Goal: Transaction & Acquisition: Purchase product/service

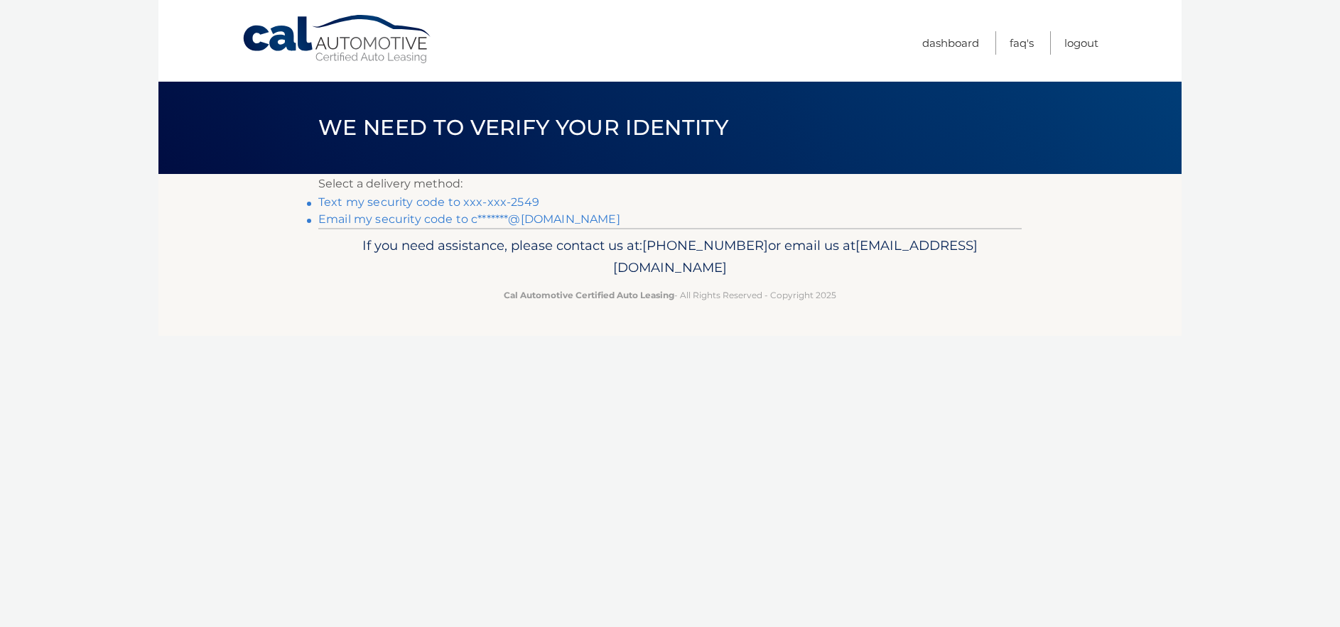
click at [479, 205] on link "Text my security code to xxx-xxx-2549" at bounding box center [428, 201] width 221 height 13
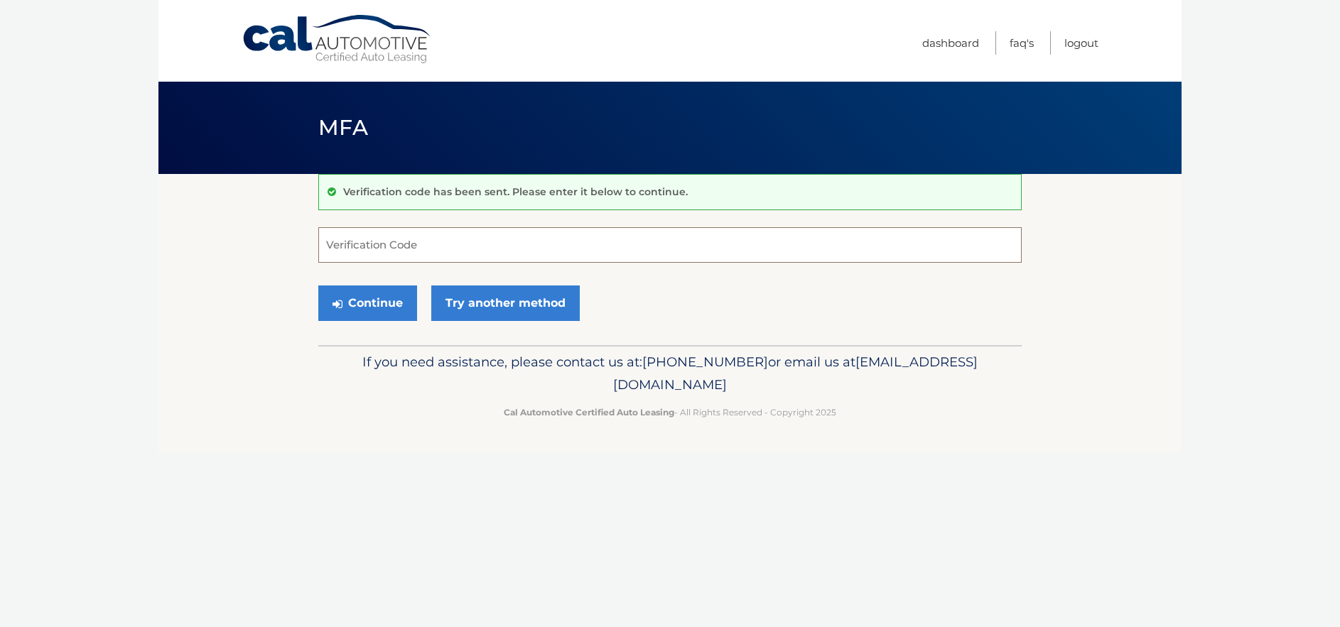
click at [475, 241] on input "Verification Code" at bounding box center [669, 245] width 703 height 36
type input "025648"
click at [386, 320] on button "Continue" at bounding box center [367, 304] width 99 height 36
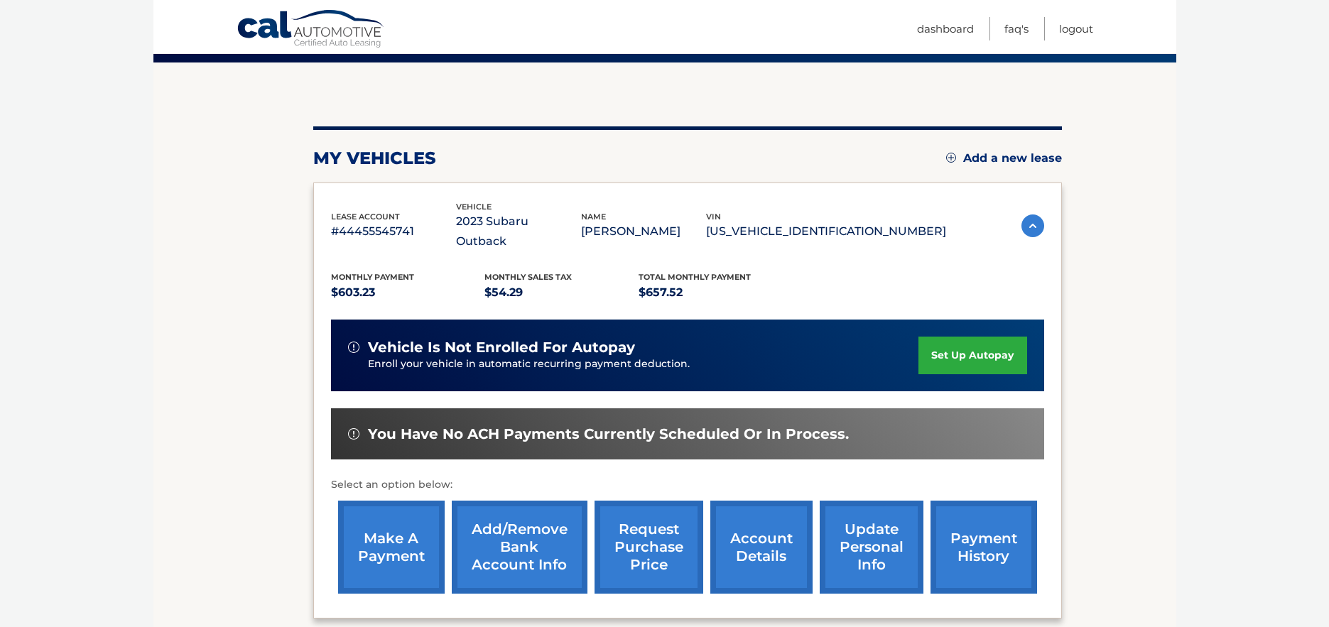
scroll to position [142, 0]
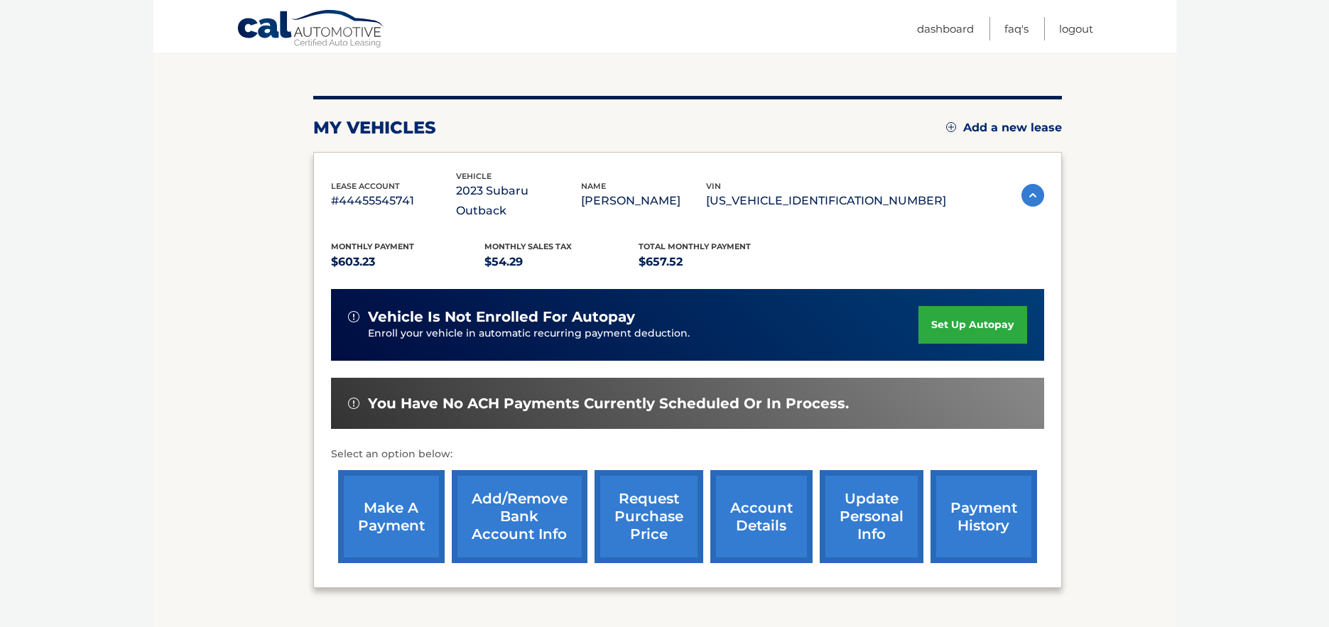
click at [394, 512] on link "make a payment" at bounding box center [391, 516] width 107 height 93
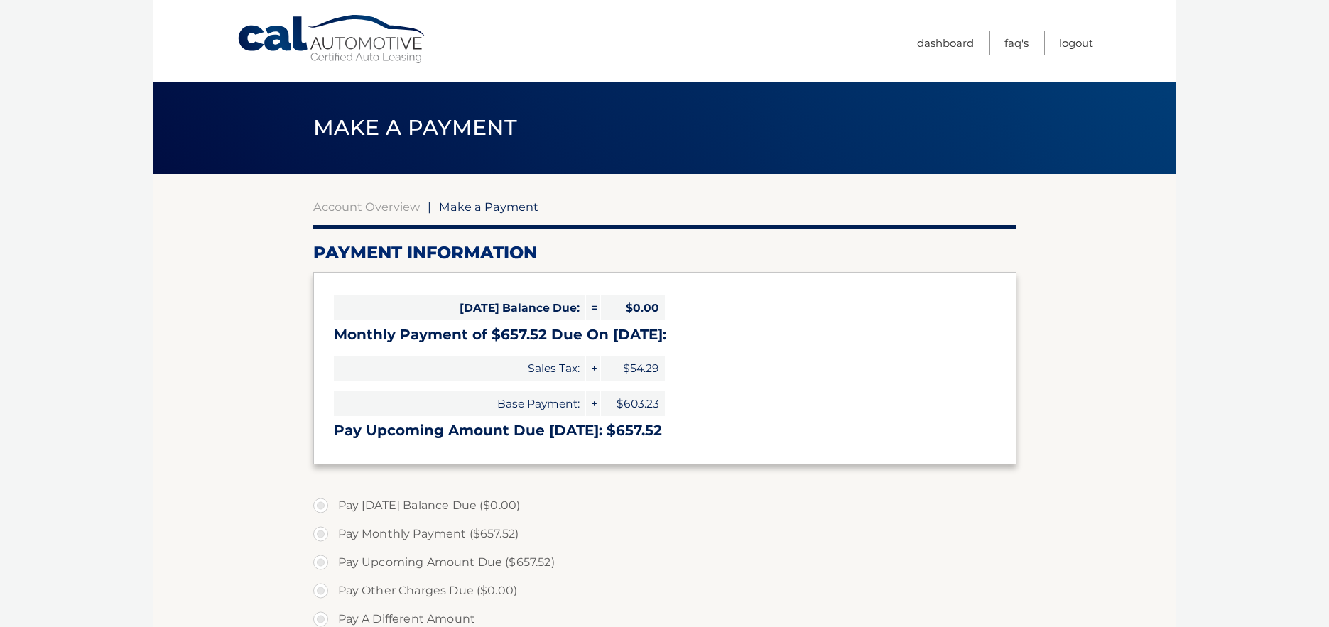
select select "MjZiNTVjNzktZTE5MC00NjA2LWIyMjgtMmU2ODg5NmNhNDEx"
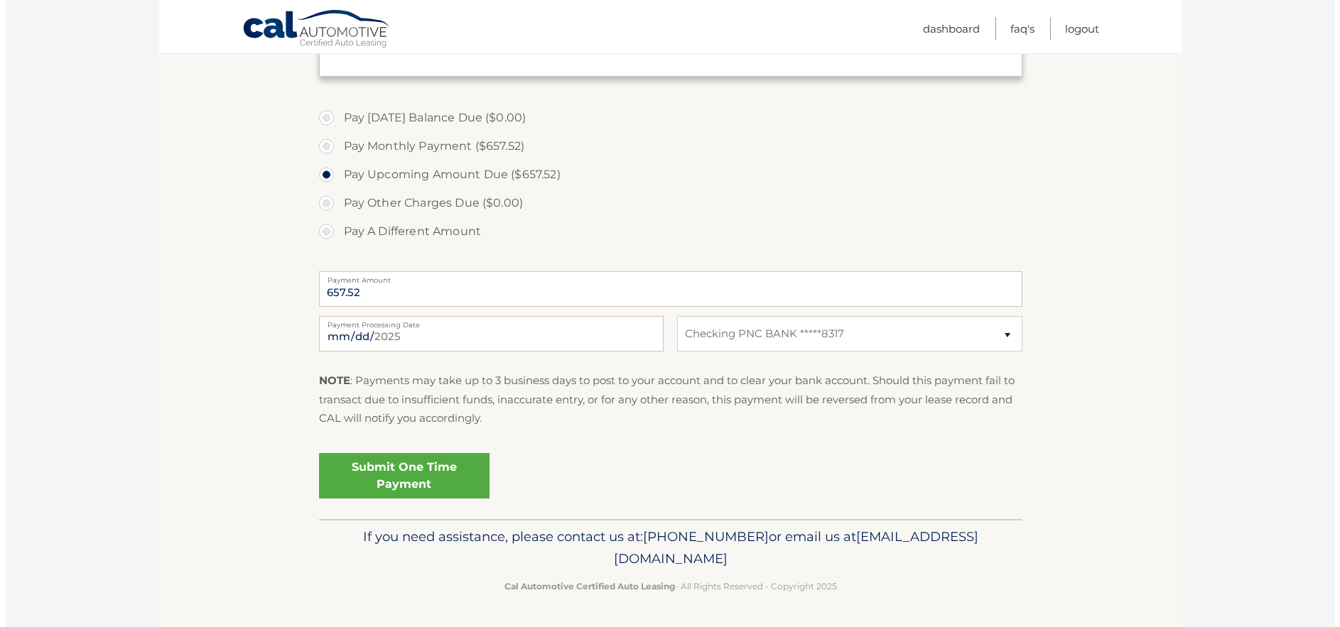
scroll to position [474, 0]
click at [484, 459] on link "Submit One Time Payment" at bounding box center [398, 475] width 170 height 45
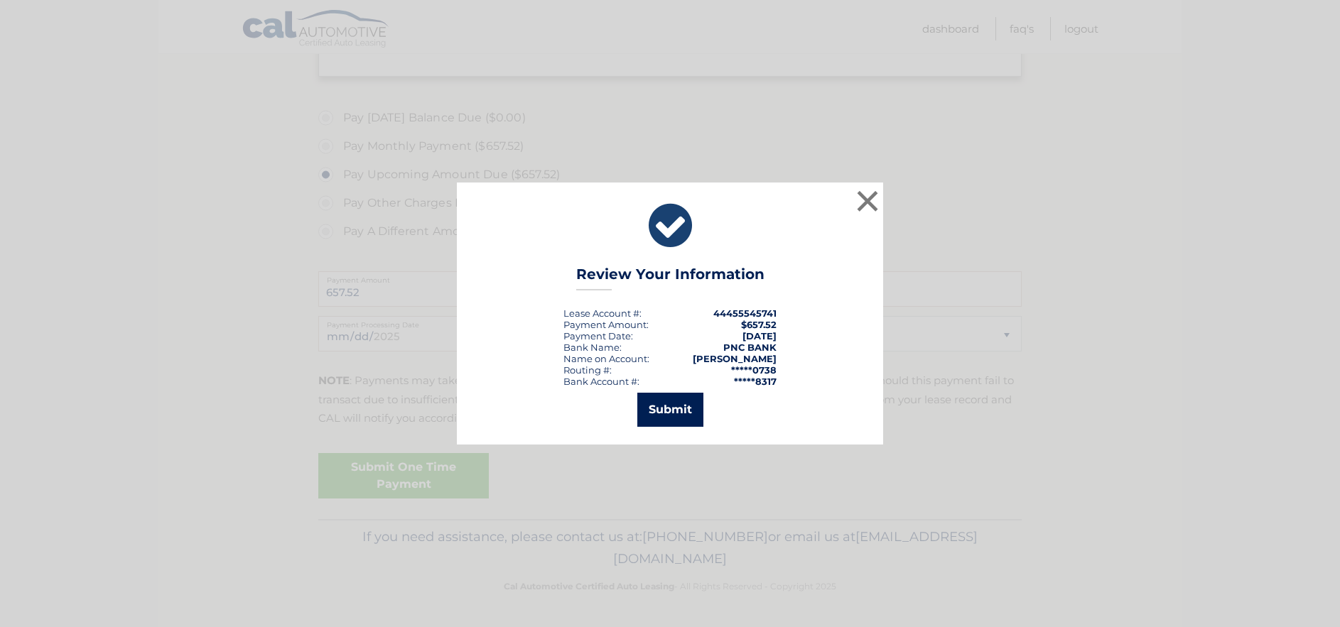
click at [672, 423] on button "Submit" at bounding box center [670, 410] width 66 height 34
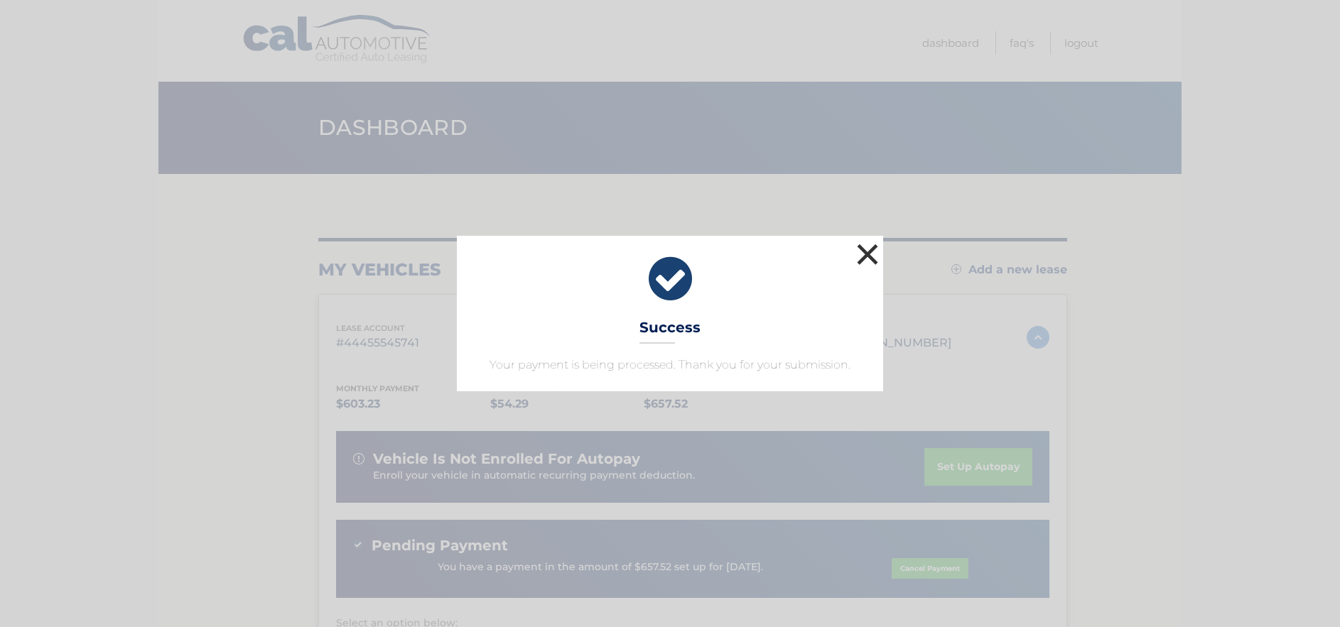
click at [870, 240] on button "×" at bounding box center [867, 254] width 28 height 28
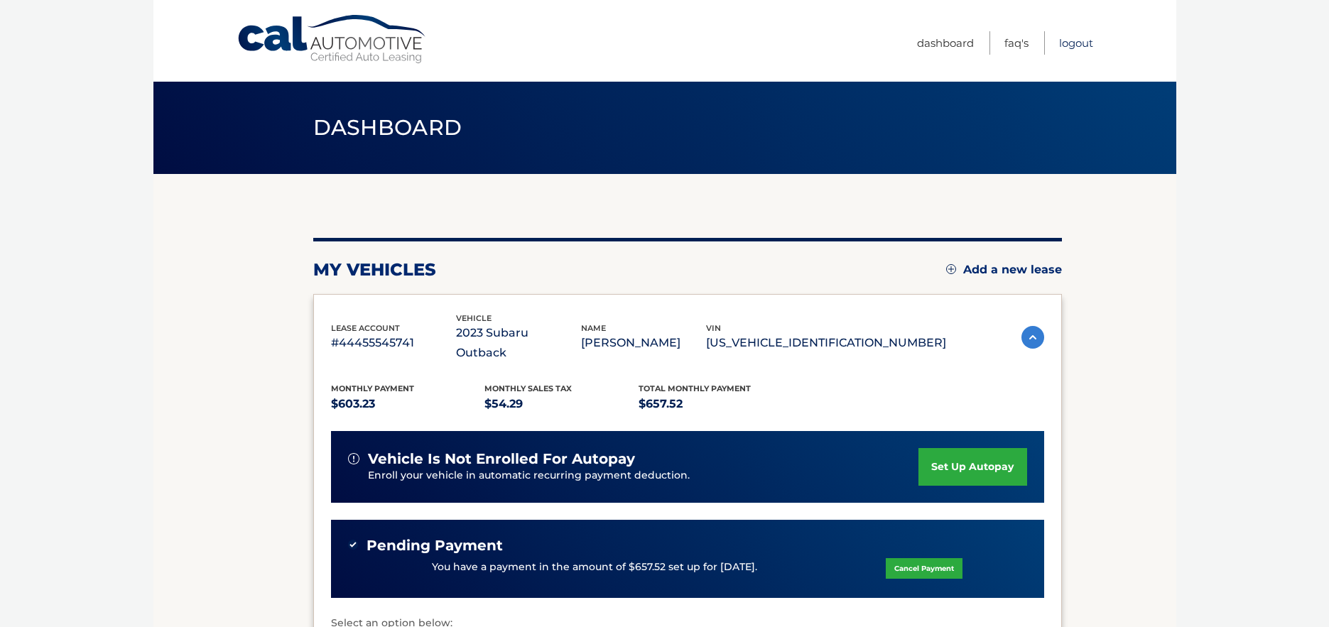
click at [1077, 37] on link "Logout" at bounding box center [1076, 42] width 34 height 23
